Goal: Task Accomplishment & Management: Complete application form

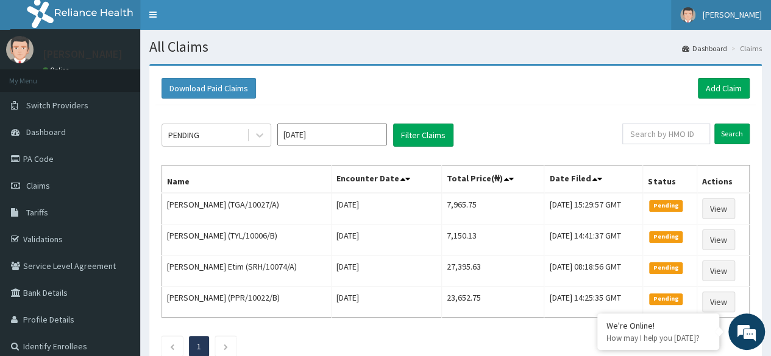
click at [741, 14] on span "[PERSON_NAME]" at bounding box center [731, 14] width 59 height 11
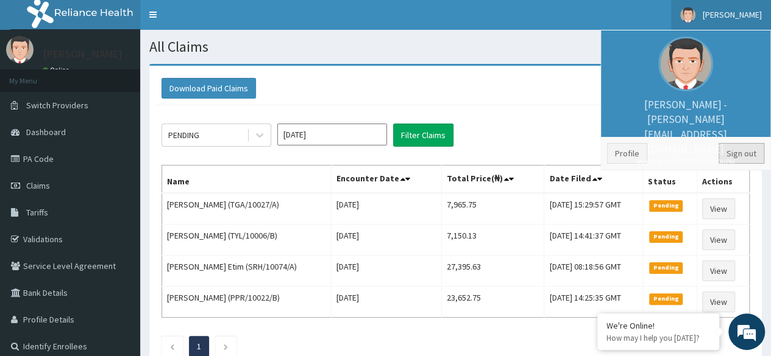
click at [748, 156] on link "Sign out" at bounding box center [741, 153] width 46 height 21
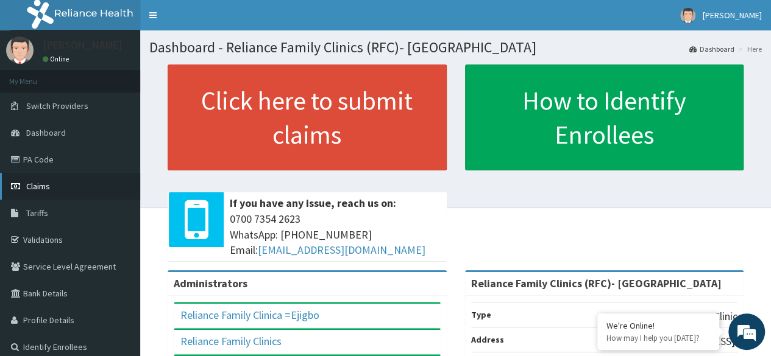
click at [56, 189] on link "Claims" at bounding box center [70, 186] width 140 height 27
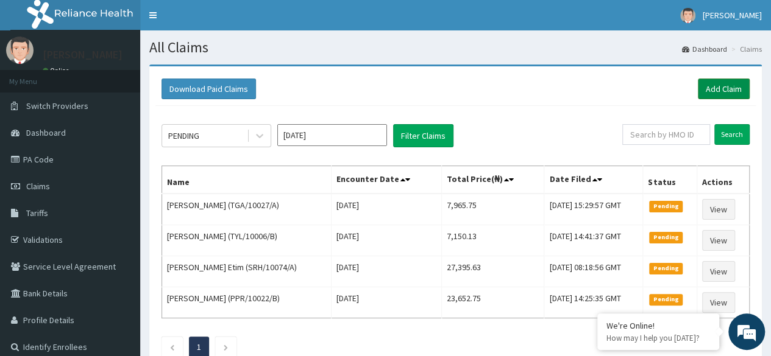
click at [718, 80] on link "Add Claim" at bounding box center [723, 89] width 52 height 21
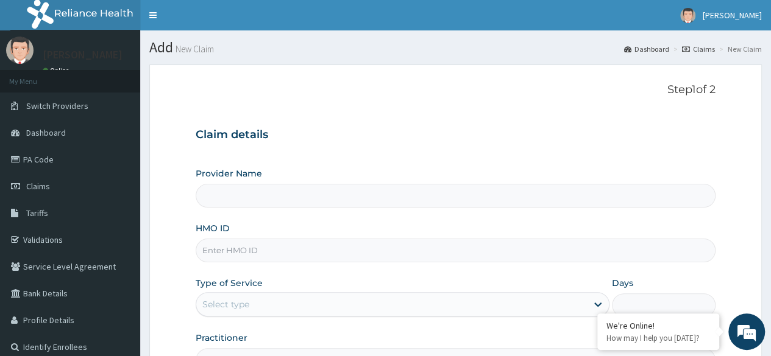
type input "Reliance Family Clinics (RFC)- Ejigbo"
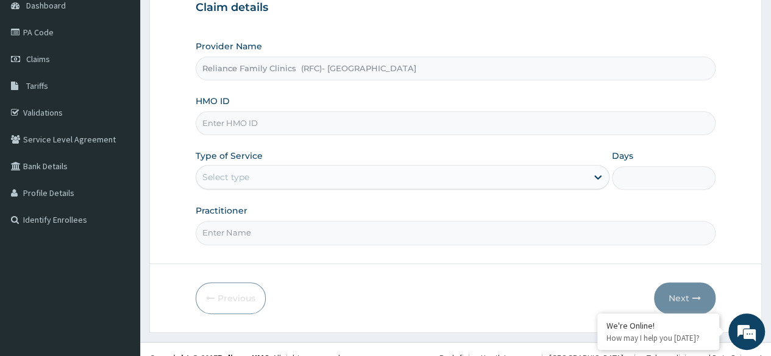
scroll to position [136, 0]
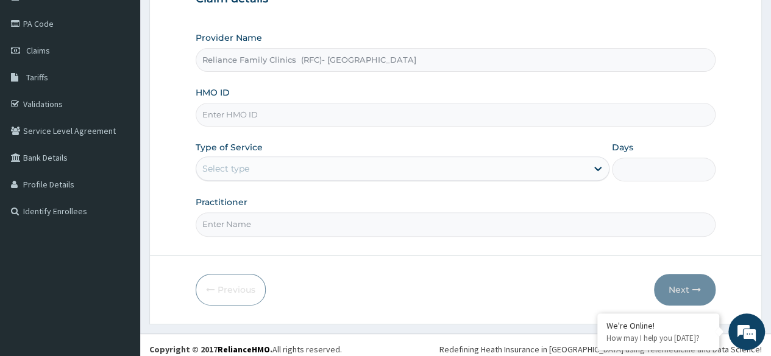
click at [458, 122] on input "HMO ID" at bounding box center [456, 115] width 520 height 24
paste input "RFC/10115/A"
type input "RFC/10115/A"
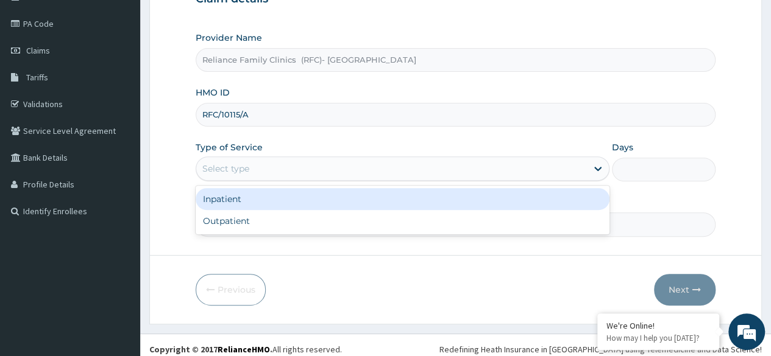
click at [417, 168] on div "Select type" at bounding box center [391, 168] width 390 height 19
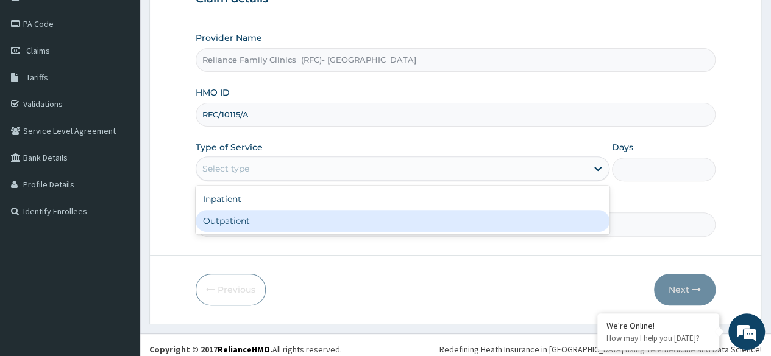
click at [412, 217] on div "Outpatient" at bounding box center [403, 221] width 414 height 22
type input "1"
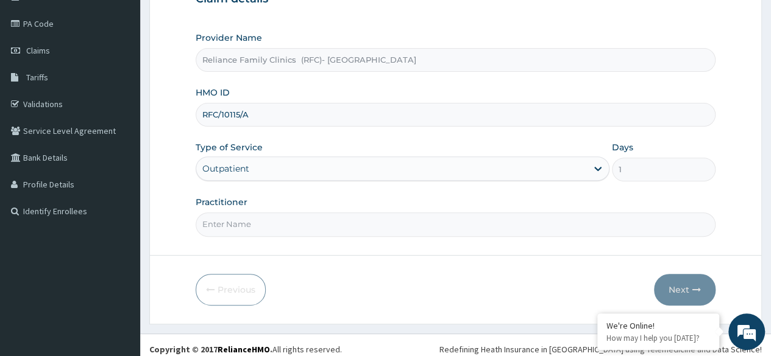
scroll to position [0, 0]
click at [412, 217] on input "Practitioner" at bounding box center [456, 225] width 520 height 24
type input "Locum"
click at [691, 286] on button "Next" at bounding box center [685, 290] width 62 height 32
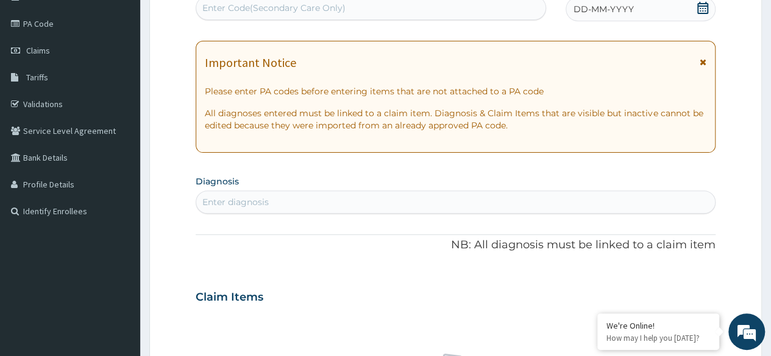
click at [702, 14] on span at bounding box center [702, 9] width 12 height 15
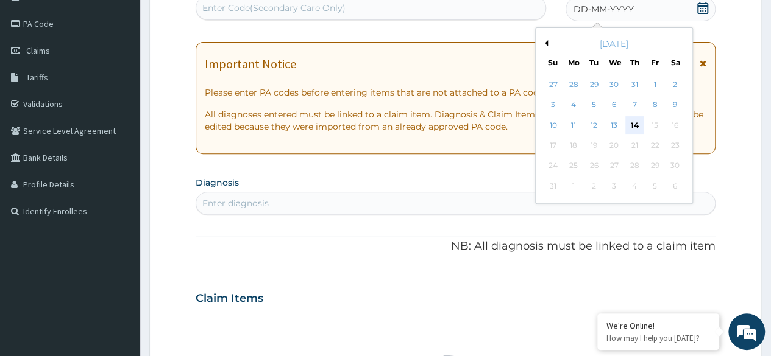
click at [633, 122] on div "14" at bounding box center [634, 125] width 18 height 18
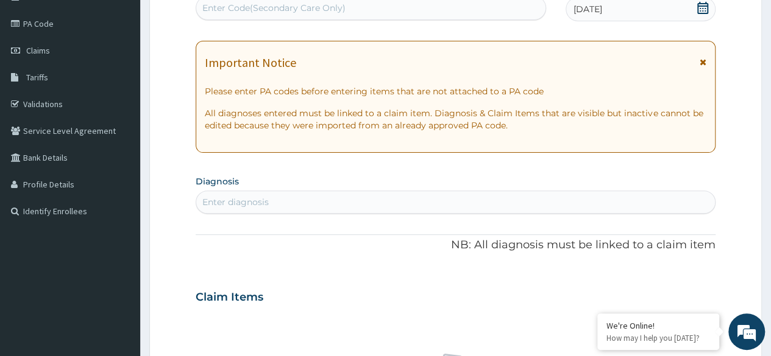
click at [253, 193] on div "Enter diagnosis" at bounding box center [455, 201] width 518 height 19
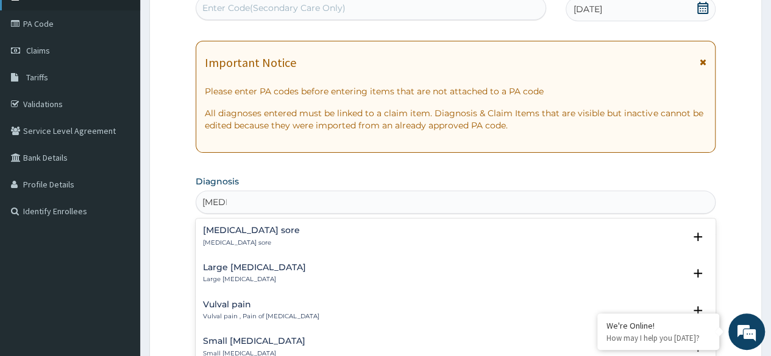
type input "Vulva"
type input "vulvovaginal can"
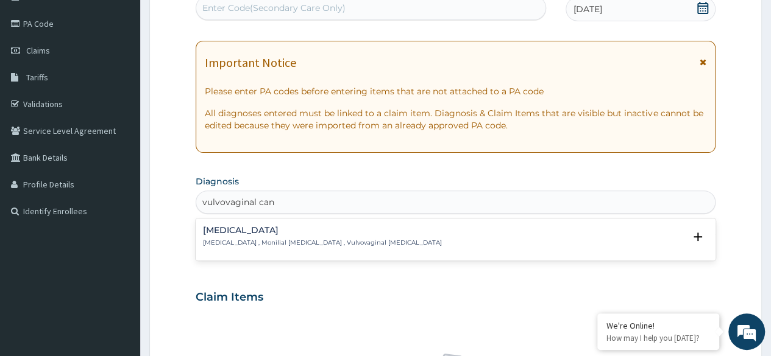
click at [288, 241] on p "Candidal vulvovaginitis , Monilial vulvovaginitis , Vulvovaginal thrush" at bounding box center [322, 243] width 239 height 9
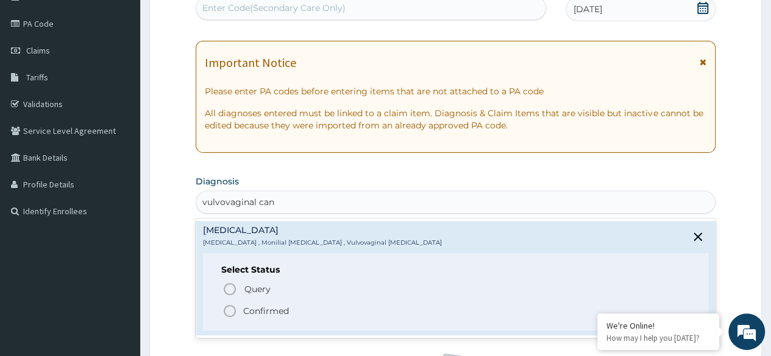
click at [279, 306] on p "Confirmed" at bounding box center [266, 311] width 46 height 12
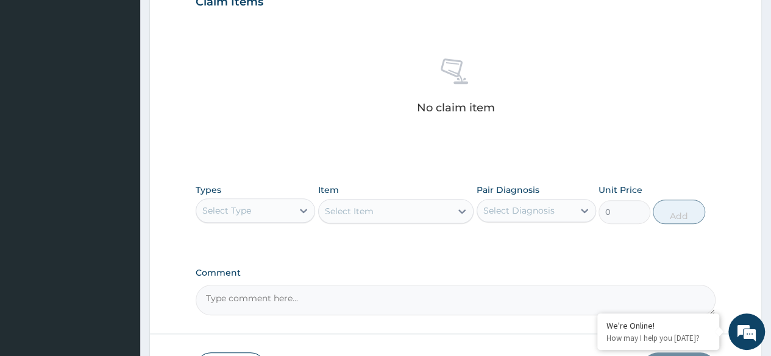
scroll to position [436, 0]
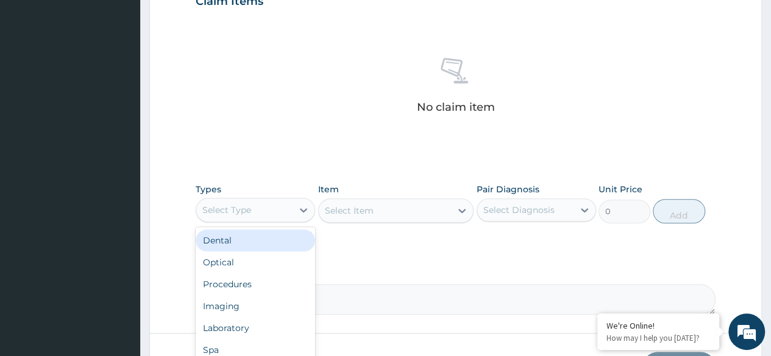
click at [278, 214] on div "Select Type" at bounding box center [244, 209] width 96 height 19
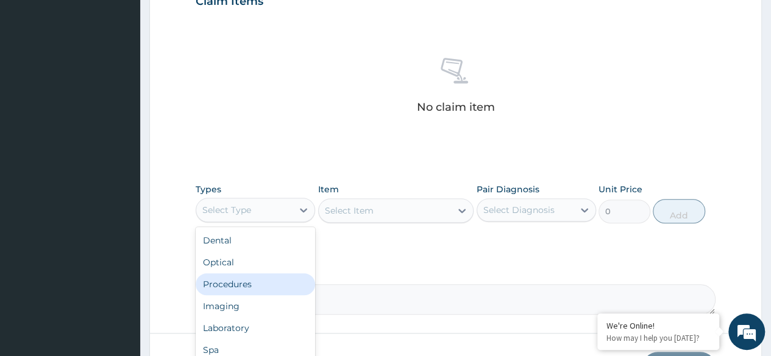
click at [285, 274] on div "Procedures" at bounding box center [255, 284] width 119 height 22
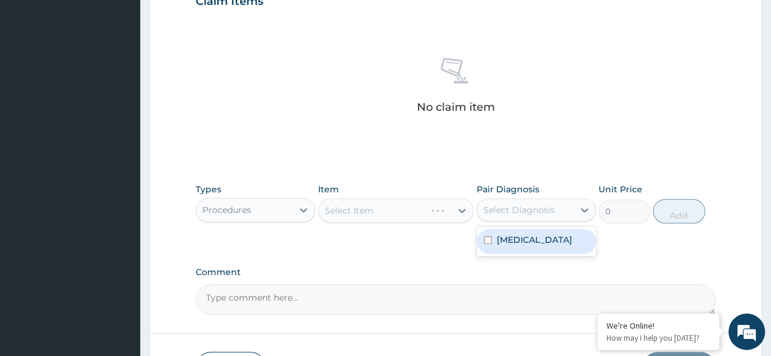
click at [543, 214] on div "Select Diagnosis" at bounding box center [518, 210] width 71 height 12
click at [549, 246] on label "Candidal vulvovaginitis" at bounding box center [534, 240] width 76 height 12
checkbox input "true"
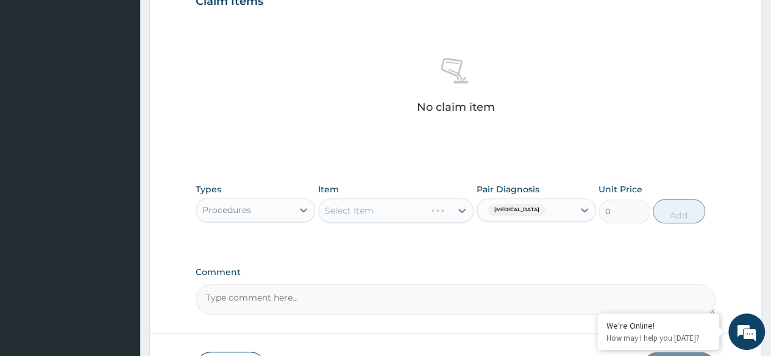
click at [452, 214] on div "Select Item" at bounding box center [396, 211] width 156 height 24
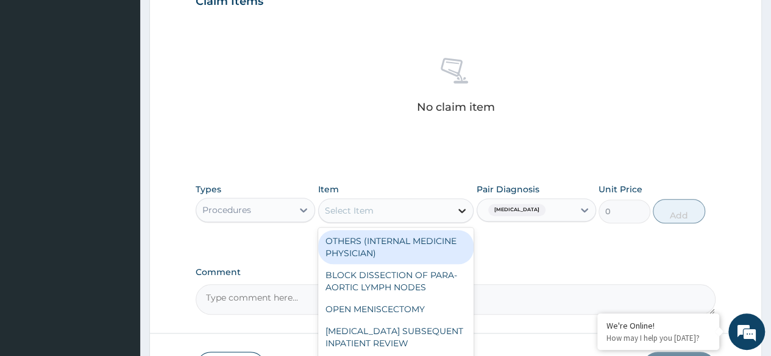
click at [460, 209] on icon at bounding box center [461, 211] width 7 height 4
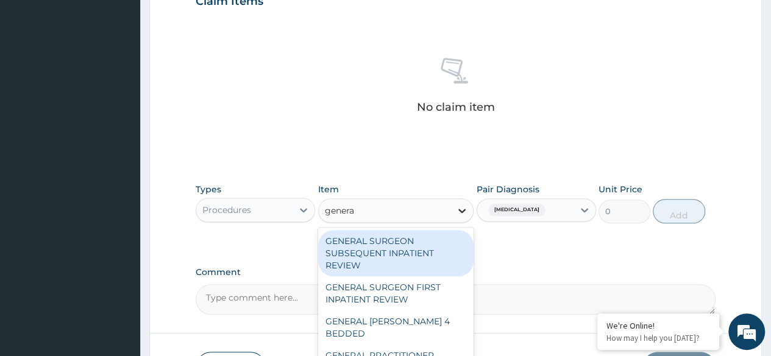
type input "general"
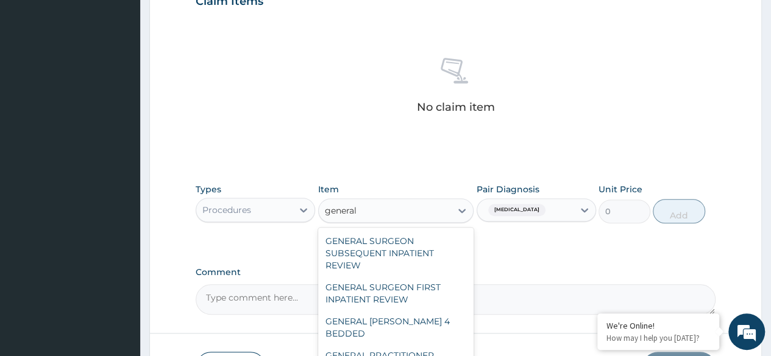
scroll to position [200, 0]
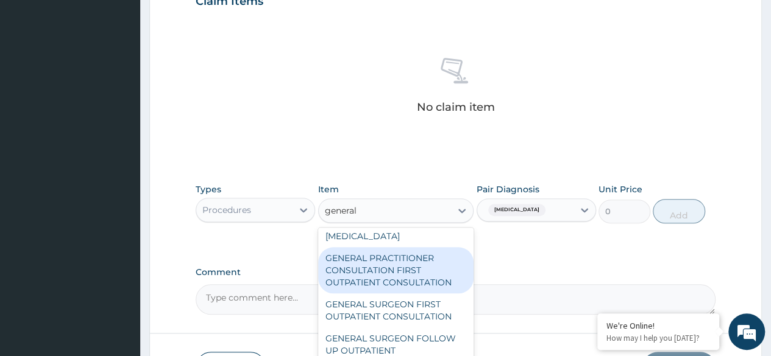
click at [428, 271] on div "GENERAL PRACTITIONER CONSULTATION FIRST OUTPATIENT CONSULTATION" at bounding box center [396, 270] width 156 height 46
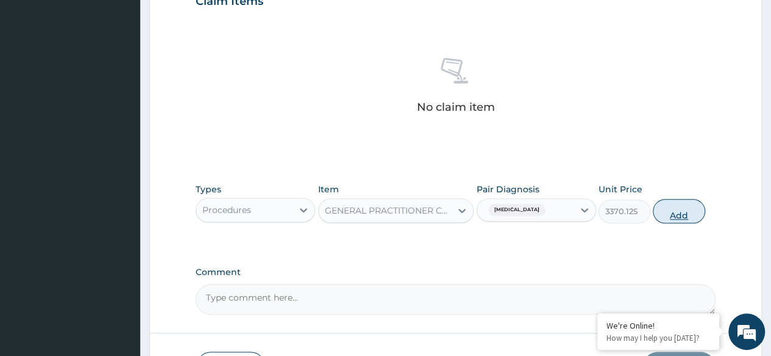
click at [666, 199] on button "Add" at bounding box center [678, 211] width 52 height 24
type input "0"
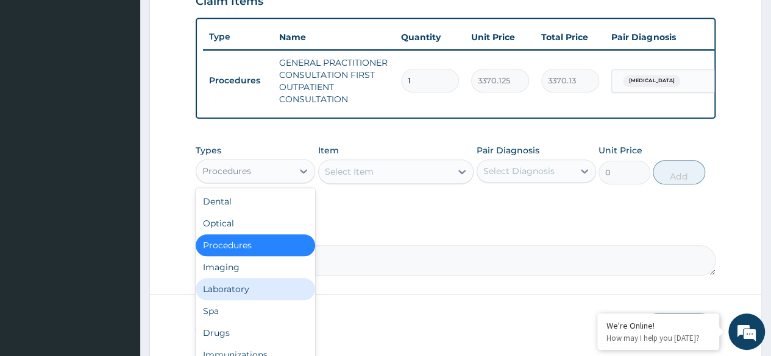
drag, startPoint x: 299, startPoint y: 176, endPoint x: 275, endPoint y: 300, distance: 125.9
click at [275, 183] on div "option Procedures, selected. option Laboratory focused, 5 of 10. 10 results ava…" at bounding box center [255, 171] width 119 height 24
click at [275, 300] on div "Laboratory" at bounding box center [255, 289] width 119 height 22
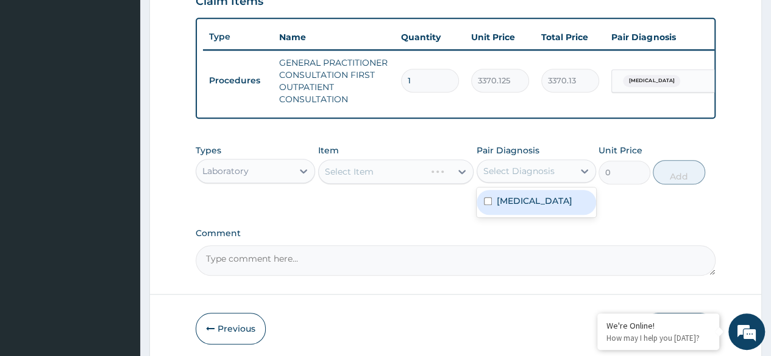
click at [568, 181] on div "Select Diagnosis" at bounding box center [525, 170] width 96 height 19
click at [549, 207] on label "Candidal vulvovaginitis" at bounding box center [534, 201] width 76 height 12
checkbox input "true"
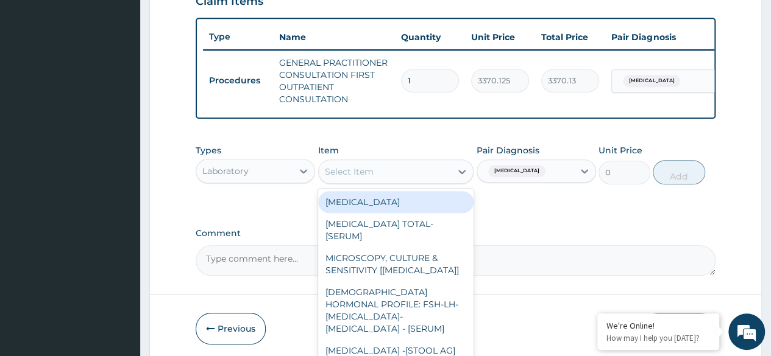
click at [414, 181] on div "Select Item" at bounding box center [385, 171] width 133 height 19
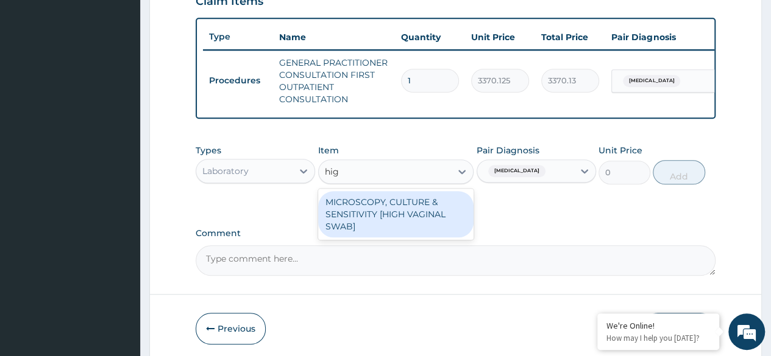
type input "high"
click at [415, 221] on div "MICROSCOPY, CULTURE & SENSITIVITY [HIGH VAGINAL SWAB]" at bounding box center [396, 214] width 156 height 46
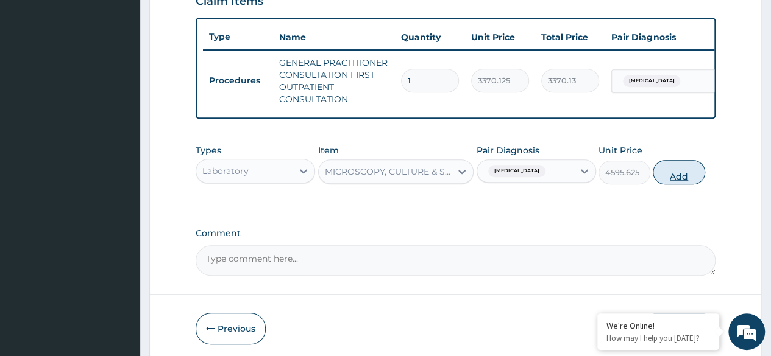
click at [688, 183] on button "Add" at bounding box center [678, 172] width 52 height 24
type input "0"
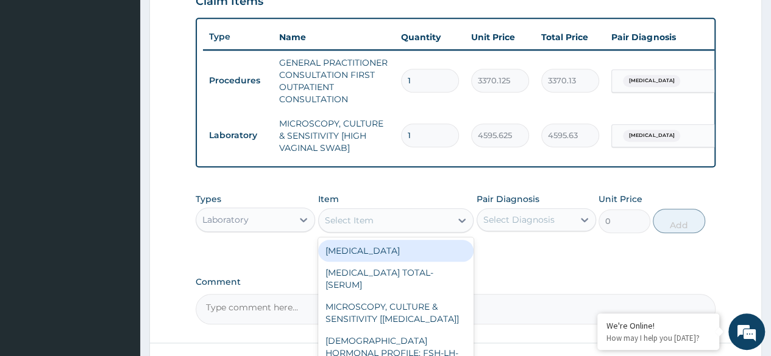
click at [441, 230] on div "Select Item" at bounding box center [385, 220] width 133 height 19
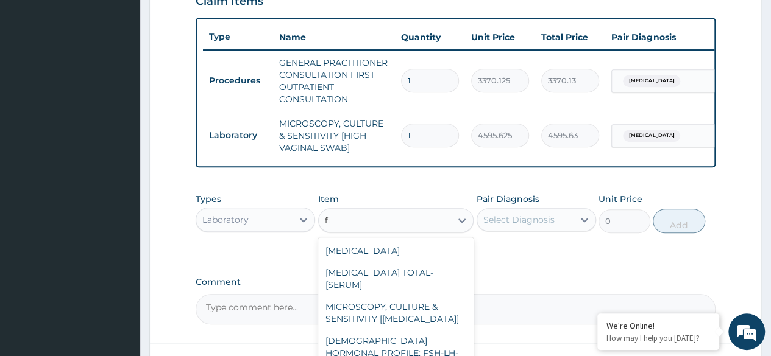
type input "fbc"
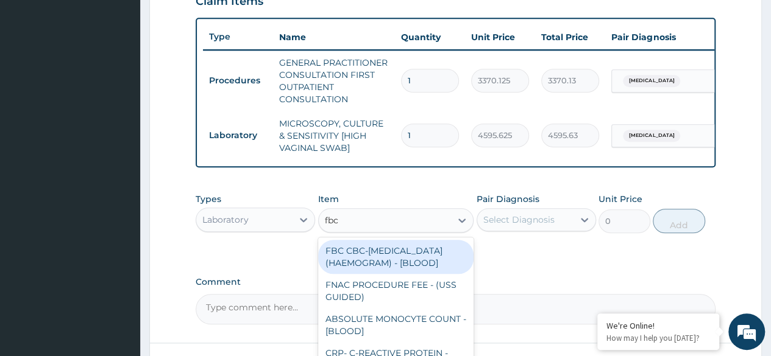
click at [437, 274] on div "FBC CBC-COMPLETE BLOOD COUNT (HAEMOGRAM) - [BLOOD]" at bounding box center [396, 257] width 156 height 34
type input "4085"
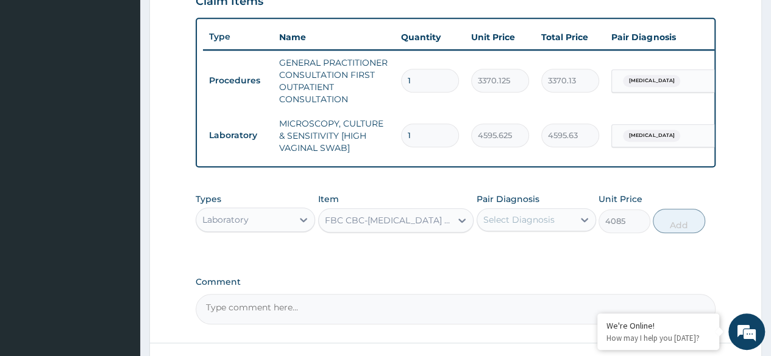
click at [549, 226] on div "Select Diagnosis" at bounding box center [518, 220] width 71 height 12
click at [549, 256] on label "Candidal vulvovaginitis" at bounding box center [534, 250] width 76 height 12
checkbox input "true"
click at [678, 233] on button "Add" at bounding box center [678, 221] width 52 height 24
type input "0"
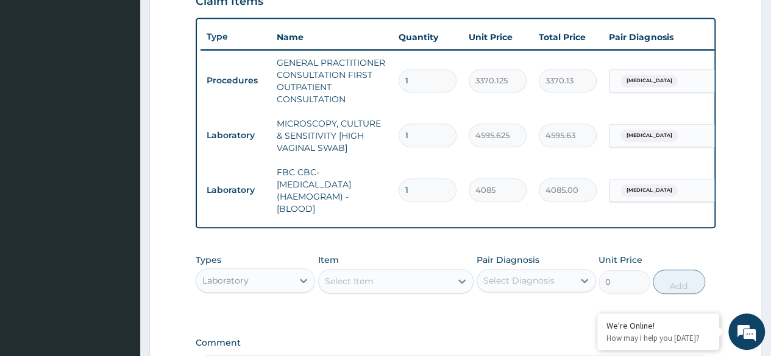
scroll to position [599, 0]
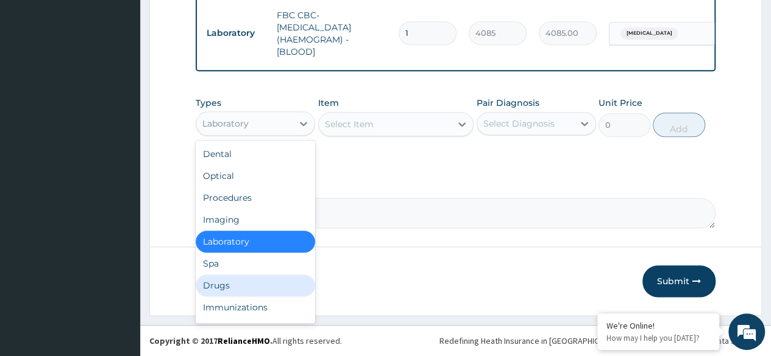
drag, startPoint x: 284, startPoint y: 116, endPoint x: 270, endPoint y: 292, distance: 175.9
click at [270, 136] on div "option Laboratory, selected. option Drugs focused, 7 of 10. 10 results availabl…" at bounding box center [255, 123] width 119 height 24
click at [270, 292] on div "Drugs" at bounding box center [255, 286] width 119 height 22
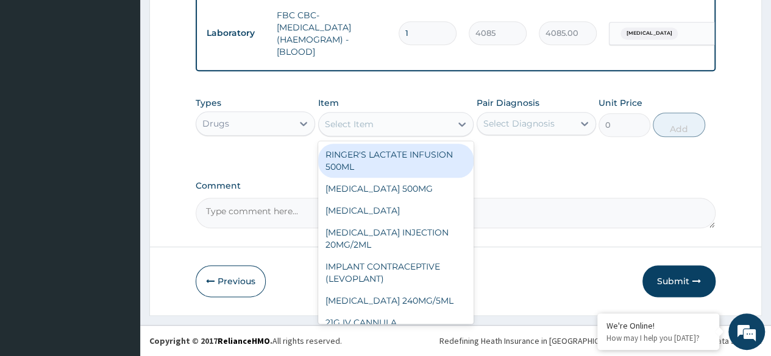
click at [406, 121] on div "Select Item" at bounding box center [385, 124] width 133 height 19
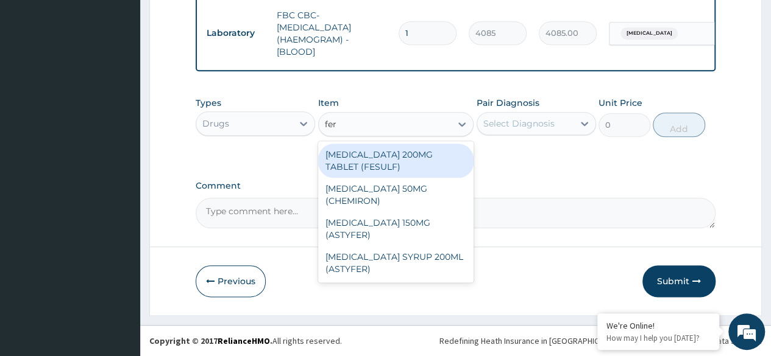
type input "ferr"
click at [415, 162] on div "FERROUS SULPHATE 200MG TABLET (FESULF)" at bounding box center [396, 161] width 156 height 34
type input "30"
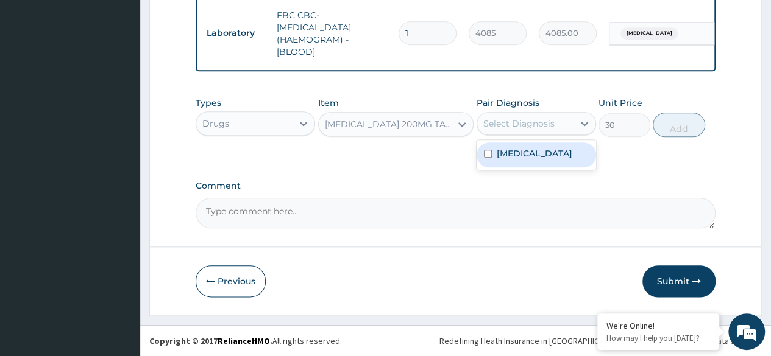
drag, startPoint x: 513, startPoint y: 122, endPoint x: 526, endPoint y: 178, distance: 57.5
click at [526, 135] on div "option Candidal vulvovaginitis, selected. option Candidal vulvovaginitis focuse…" at bounding box center [535, 123] width 119 height 23
click at [526, 168] on div "Candidal vulvovaginitis" at bounding box center [535, 155] width 119 height 25
checkbox input "true"
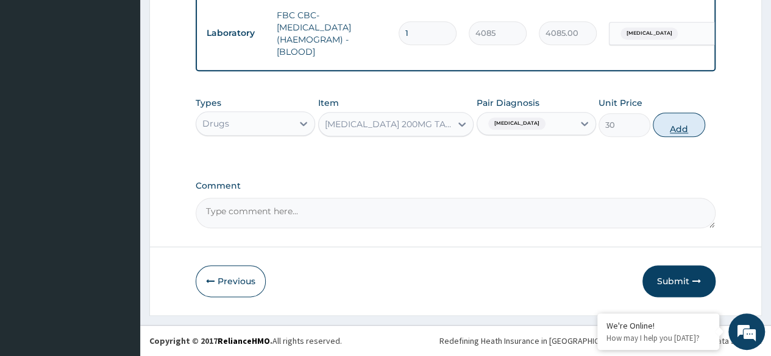
click at [671, 127] on button "Add" at bounding box center [678, 125] width 52 height 24
type input "0"
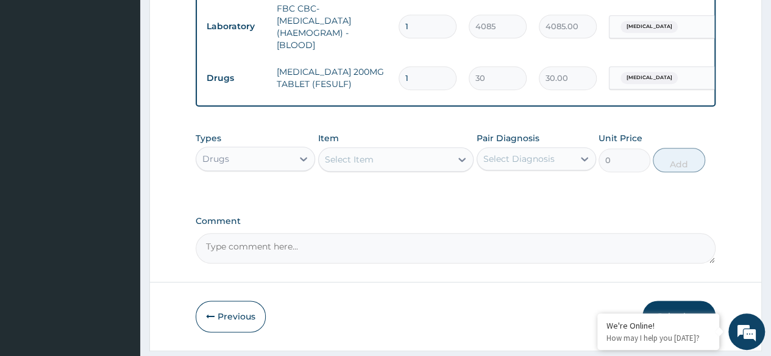
type input "0.00"
type input "3"
type input "90.00"
type input "30"
type input "900.00"
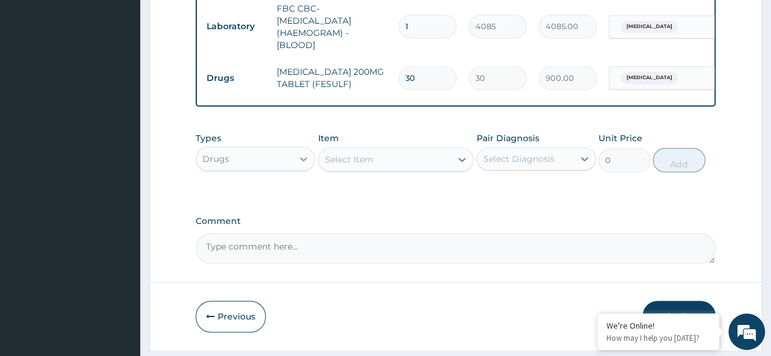
type input "30"
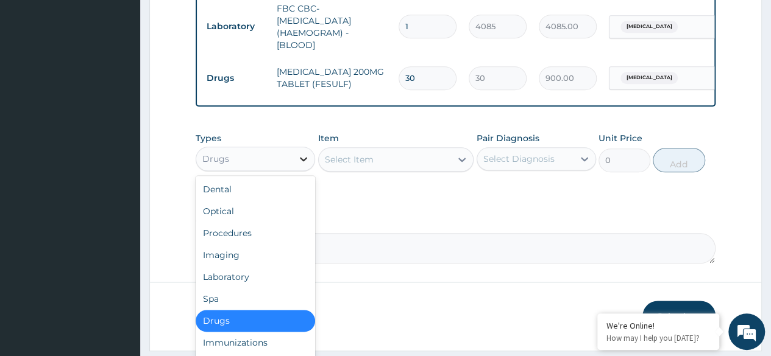
click at [299, 170] on div at bounding box center [303, 159] width 22 height 22
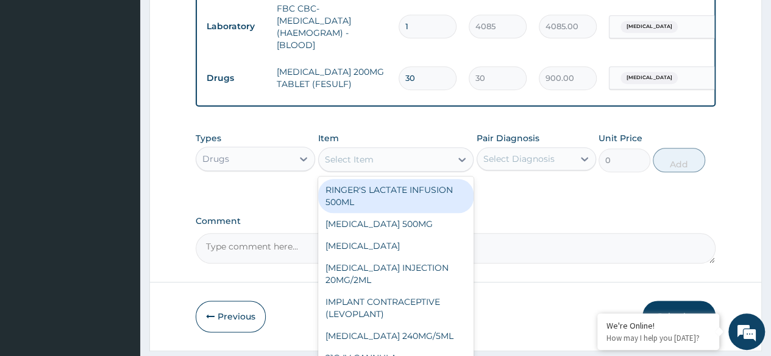
click at [415, 163] on div "Select Item" at bounding box center [385, 159] width 133 height 19
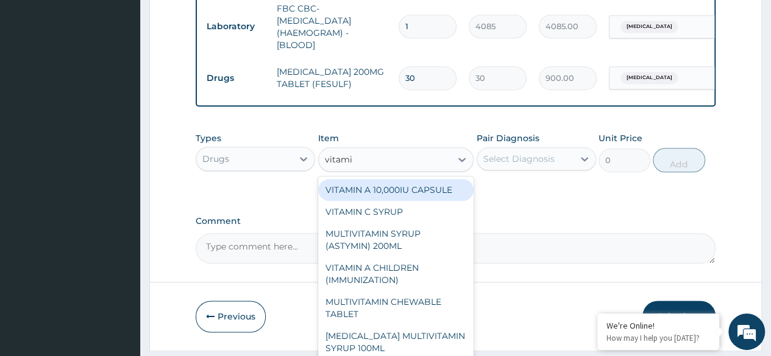
type input "vitamin"
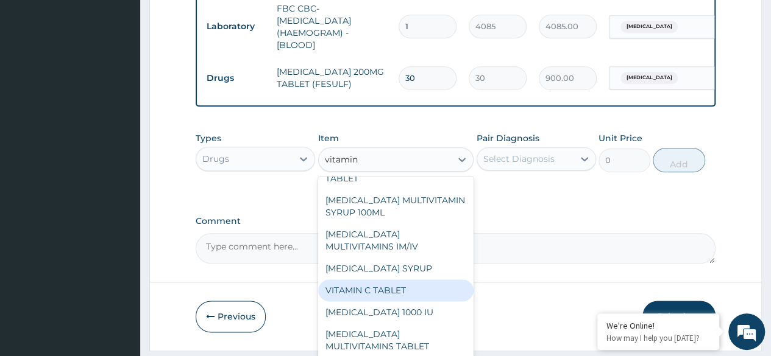
scroll to position [180, 0]
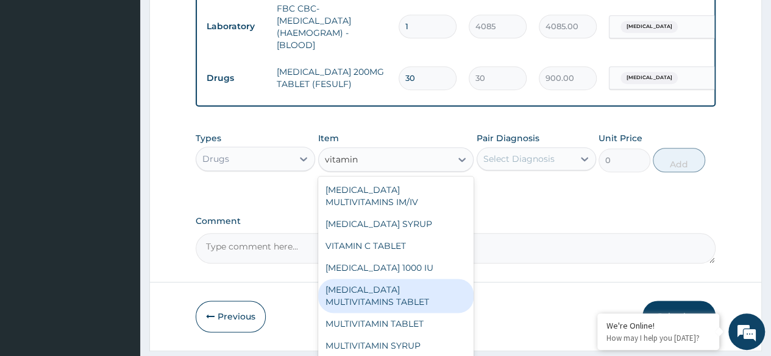
click at [437, 312] on div "B-COMPLEX MULTIVITAMINS TABLET" at bounding box center [396, 296] width 156 height 34
type input "31.04999923706055"
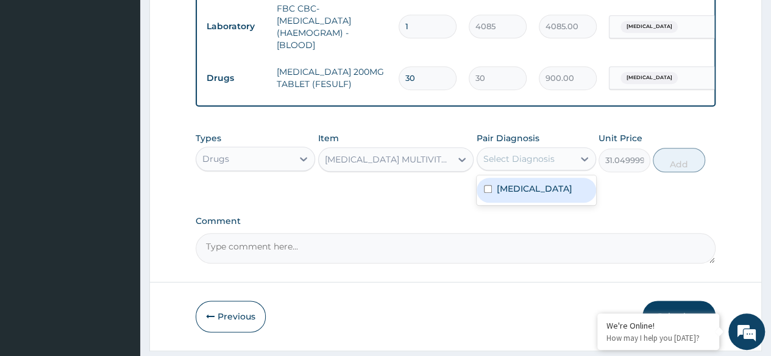
drag, startPoint x: 570, startPoint y: 166, endPoint x: 570, endPoint y: 199, distance: 32.3
click at [570, 171] on div "option Candidal vulvovaginitis, selected. option Candidal vulvovaginitis focuse…" at bounding box center [535, 158] width 119 height 23
click at [570, 195] on label "Candidal vulvovaginitis" at bounding box center [534, 189] width 76 height 12
checkbox input "true"
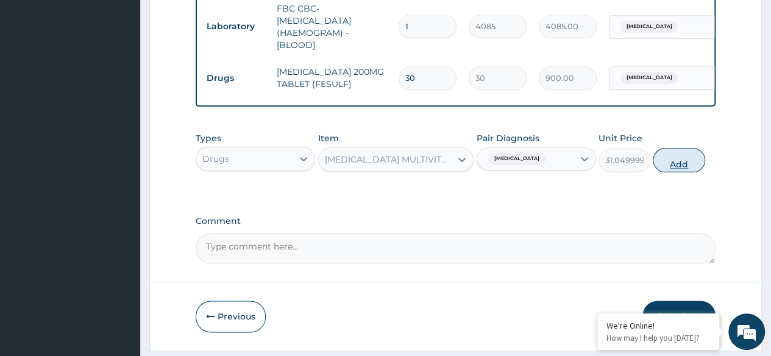
click at [670, 168] on button "Add" at bounding box center [678, 160] width 52 height 24
type input "0"
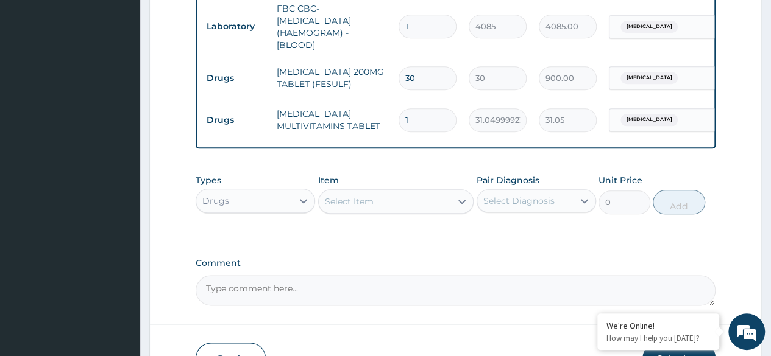
type input "0.00"
type input "3"
type input "93.15"
type input "30"
type input "931.50"
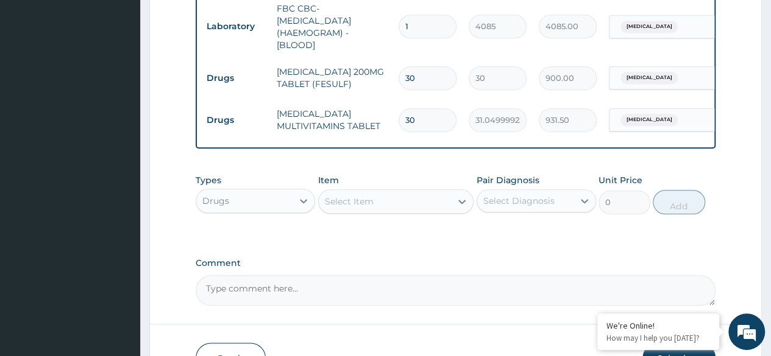
type input "30"
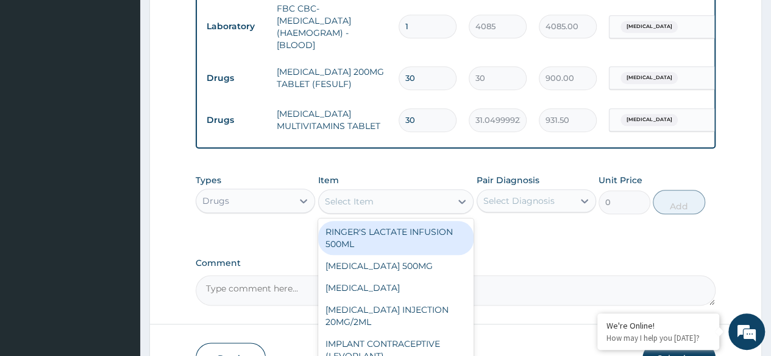
click at [425, 211] on div "Select Item" at bounding box center [385, 201] width 133 height 19
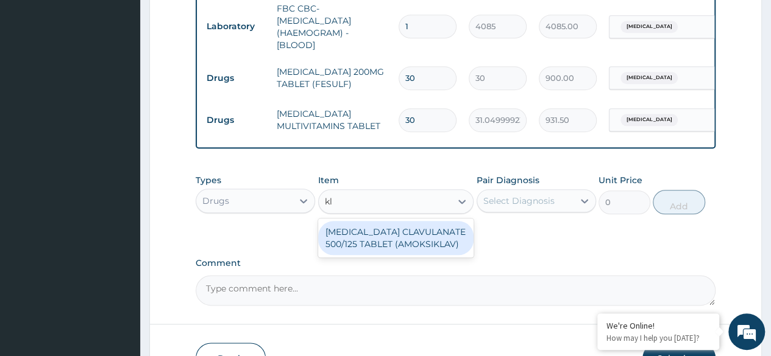
type input "k"
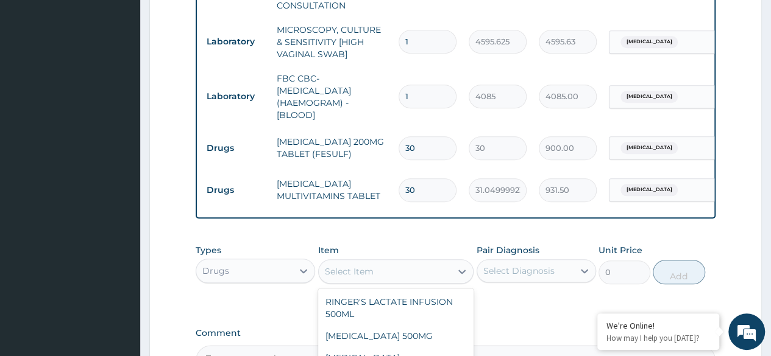
scroll to position [684, 0]
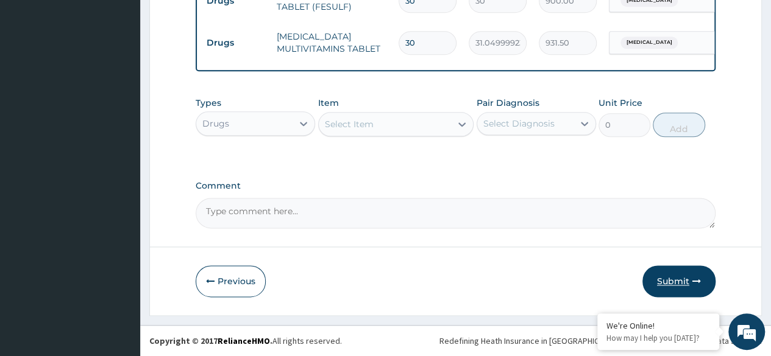
click at [699, 280] on icon "button" at bounding box center [696, 281] width 9 height 9
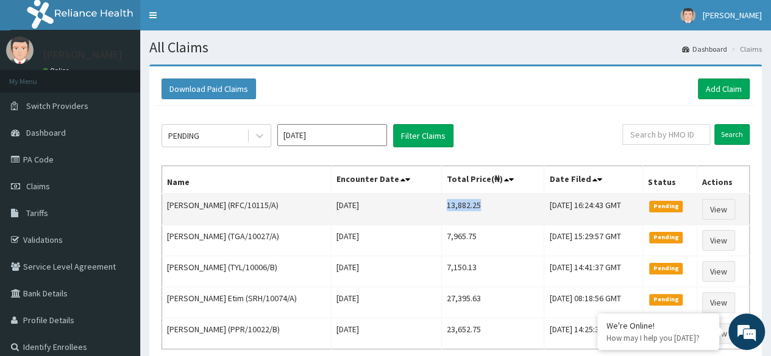
drag, startPoint x: 429, startPoint y: 204, endPoint x: 473, endPoint y: 209, distance: 44.1
click at [473, 209] on td "13,882.25" at bounding box center [493, 210] width 102 height 32
copy td "13,882.25"
